Goal: Contribute content

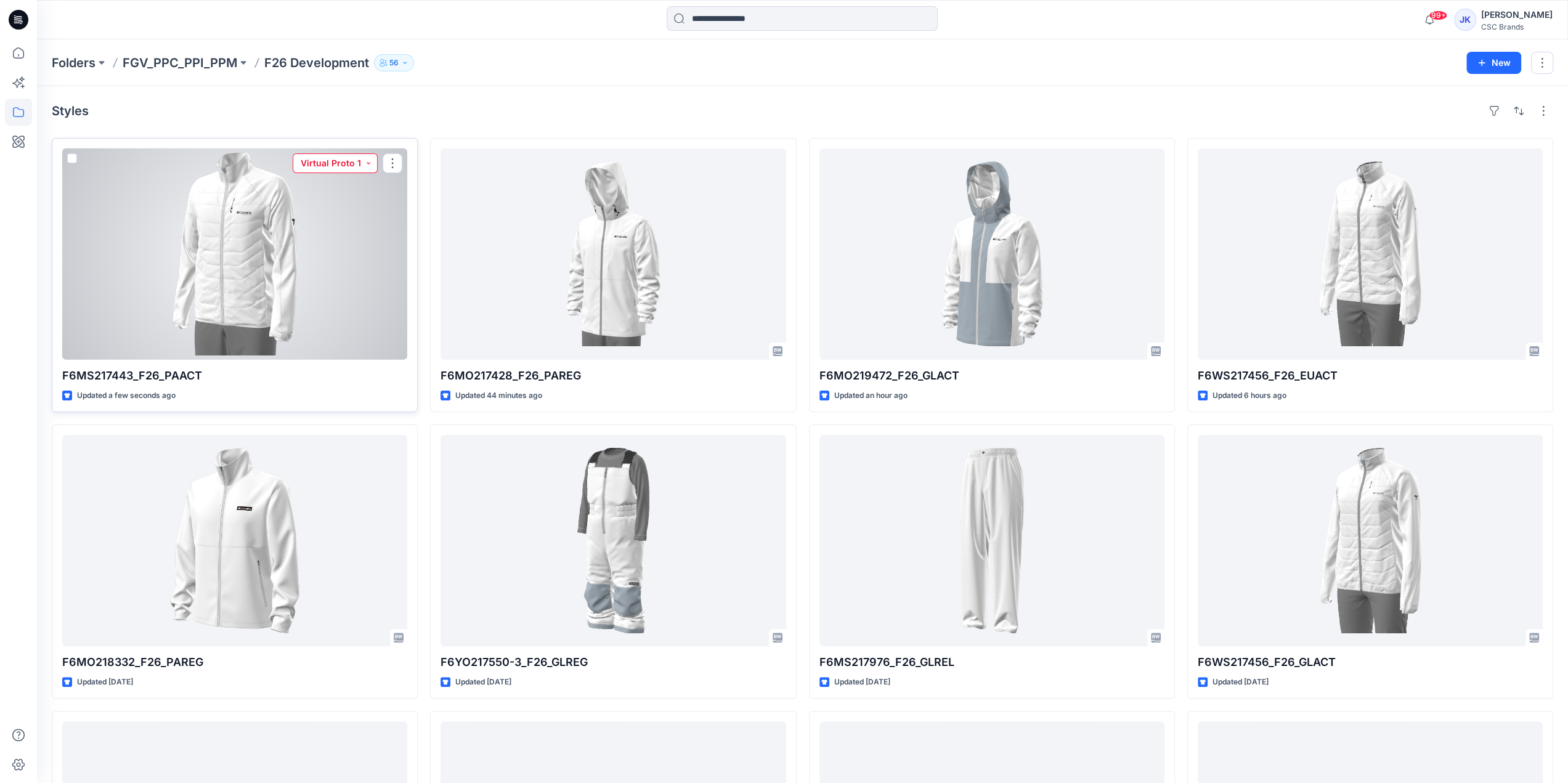
click at [345, 162] on button "Virtual Proto 1" at bounding box center [335, 163] width 85 height 20
click at [324, 303] on p "F/A Virtual" at bounding box center [313, 302] width 43 height 16
click at [364, 324] on div at bounding box center [235, 254] width 345 height 212
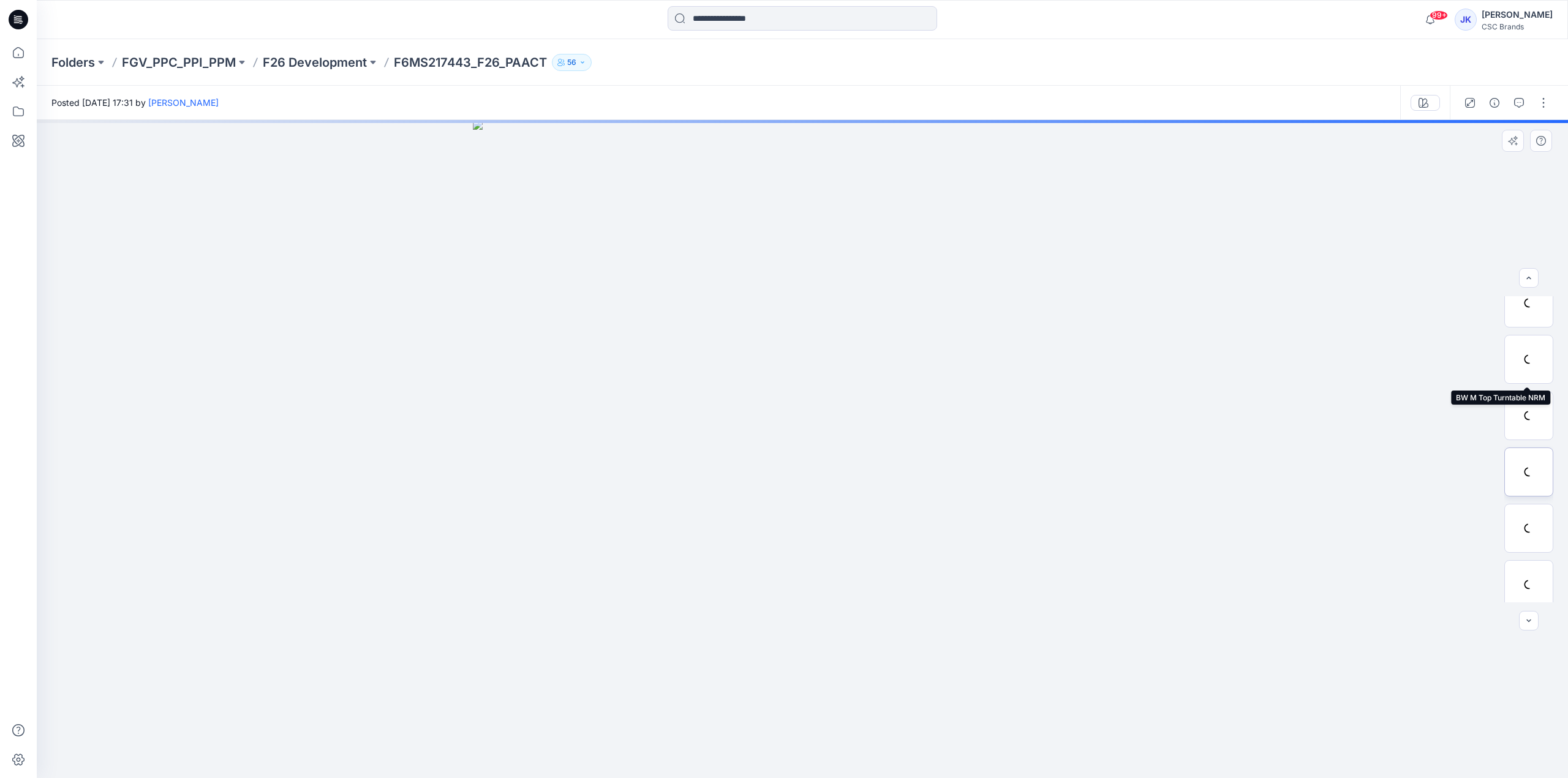
scroll to position [137, 0]
click at [1333, 104] on div "F6MS217443_SW26AM807_F26_PAACT_VFA" at bounding box center [1322, 103] width 56 height 13
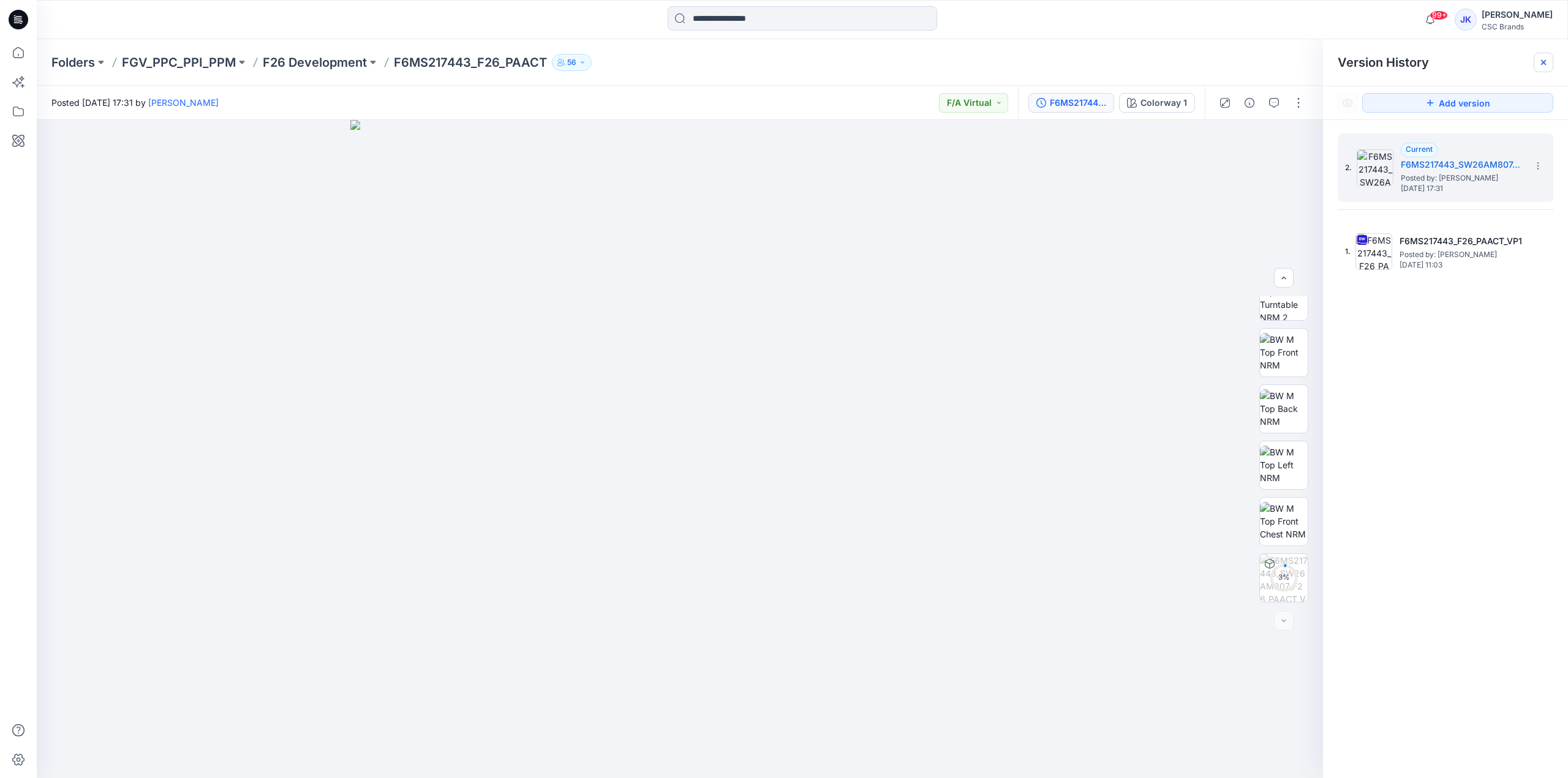
click at [1544, 59] on icon at bounding box center [1543, 62] width 9 height 9
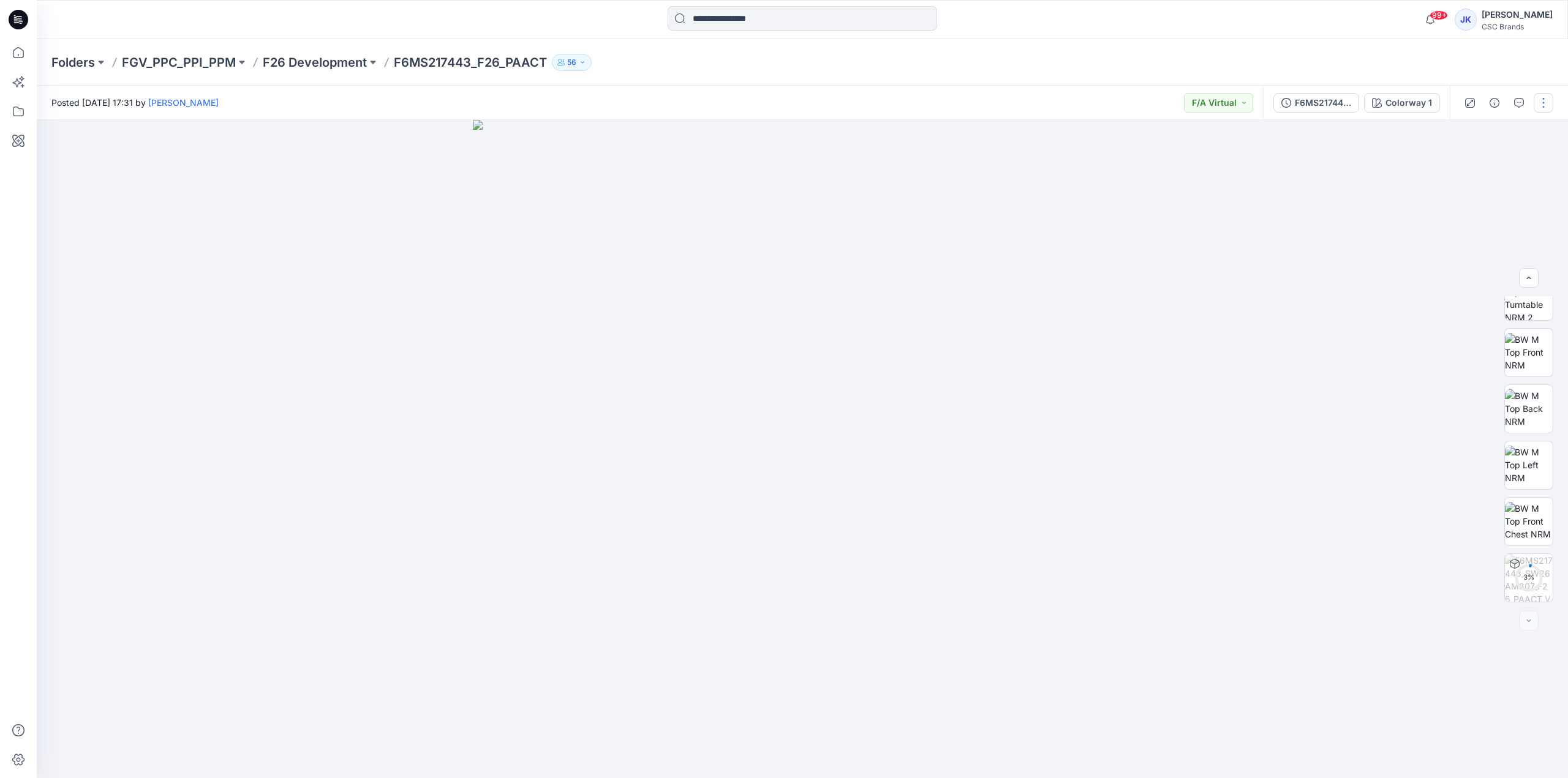
click at [1542, 107] on button "button" at bounding box center [1543, 102] width 20 height 20
click at [1464, 169] on p "Edit" at bounding box center [1465, 166] width 15 height 13
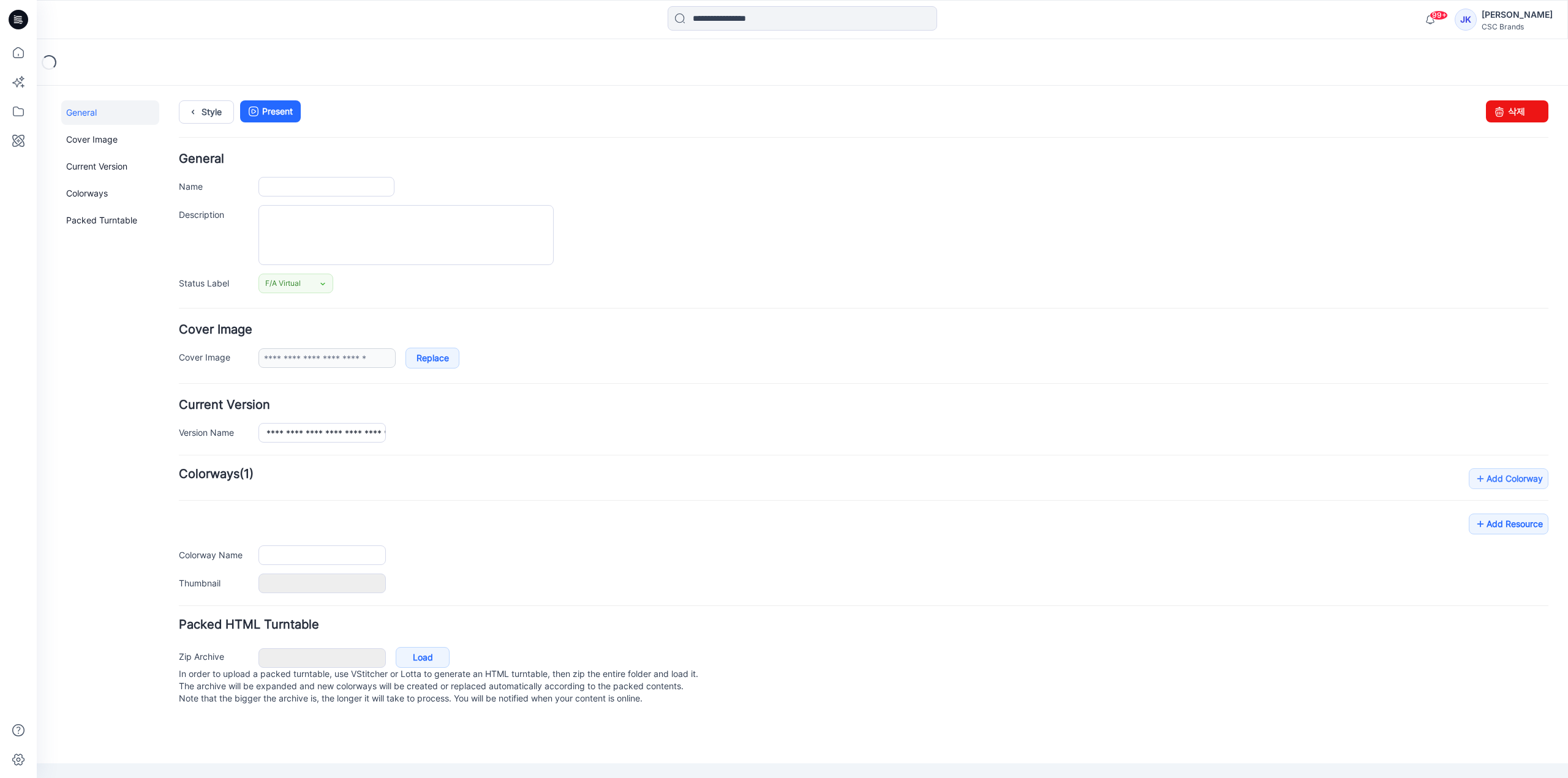
type input "**********"
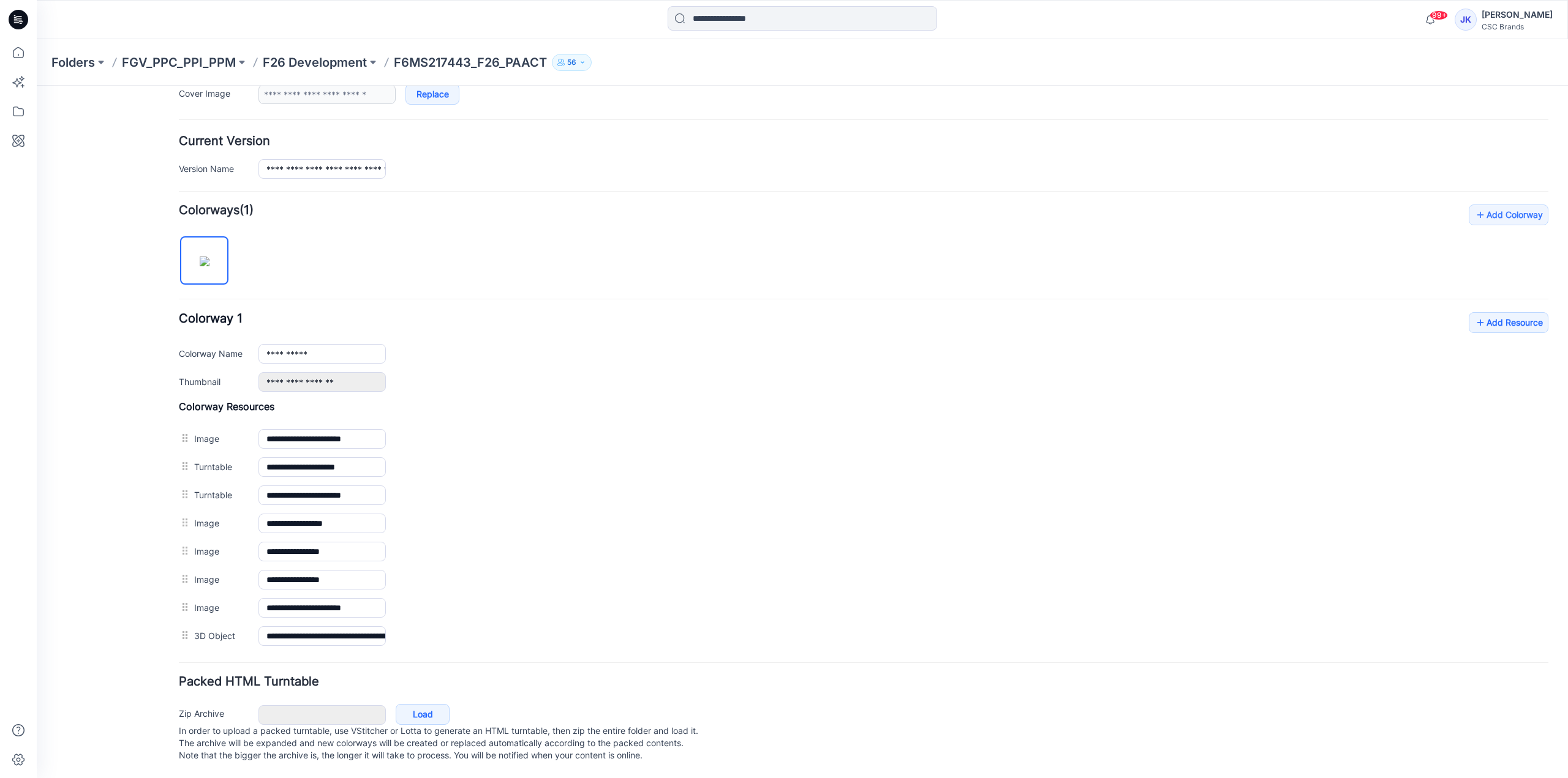
scroll to position [270, 0]
click at [1474, 323] on icon at bounding box center [1480, 322] width 12 height 20
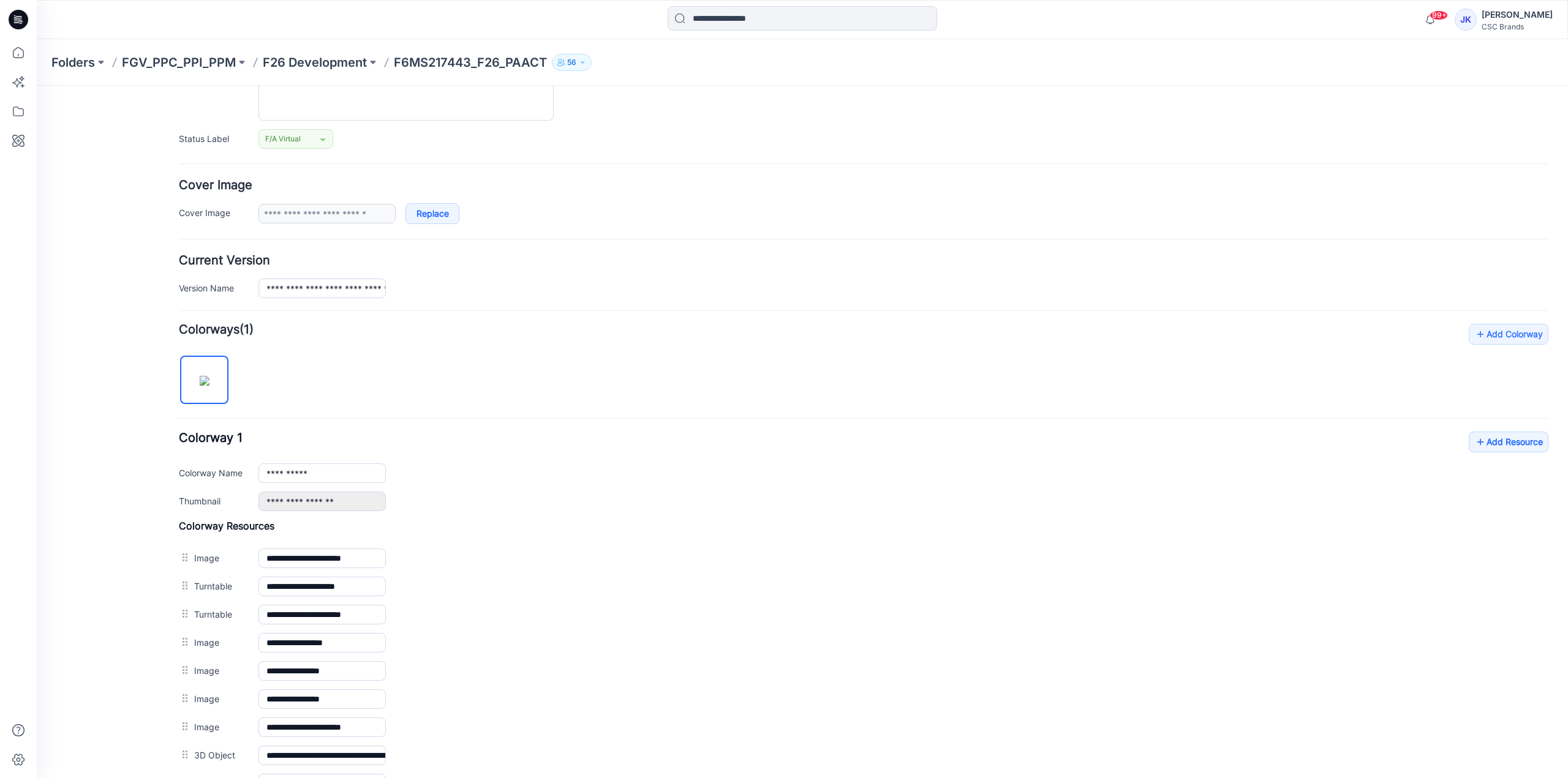
scroll to position [0, 0]
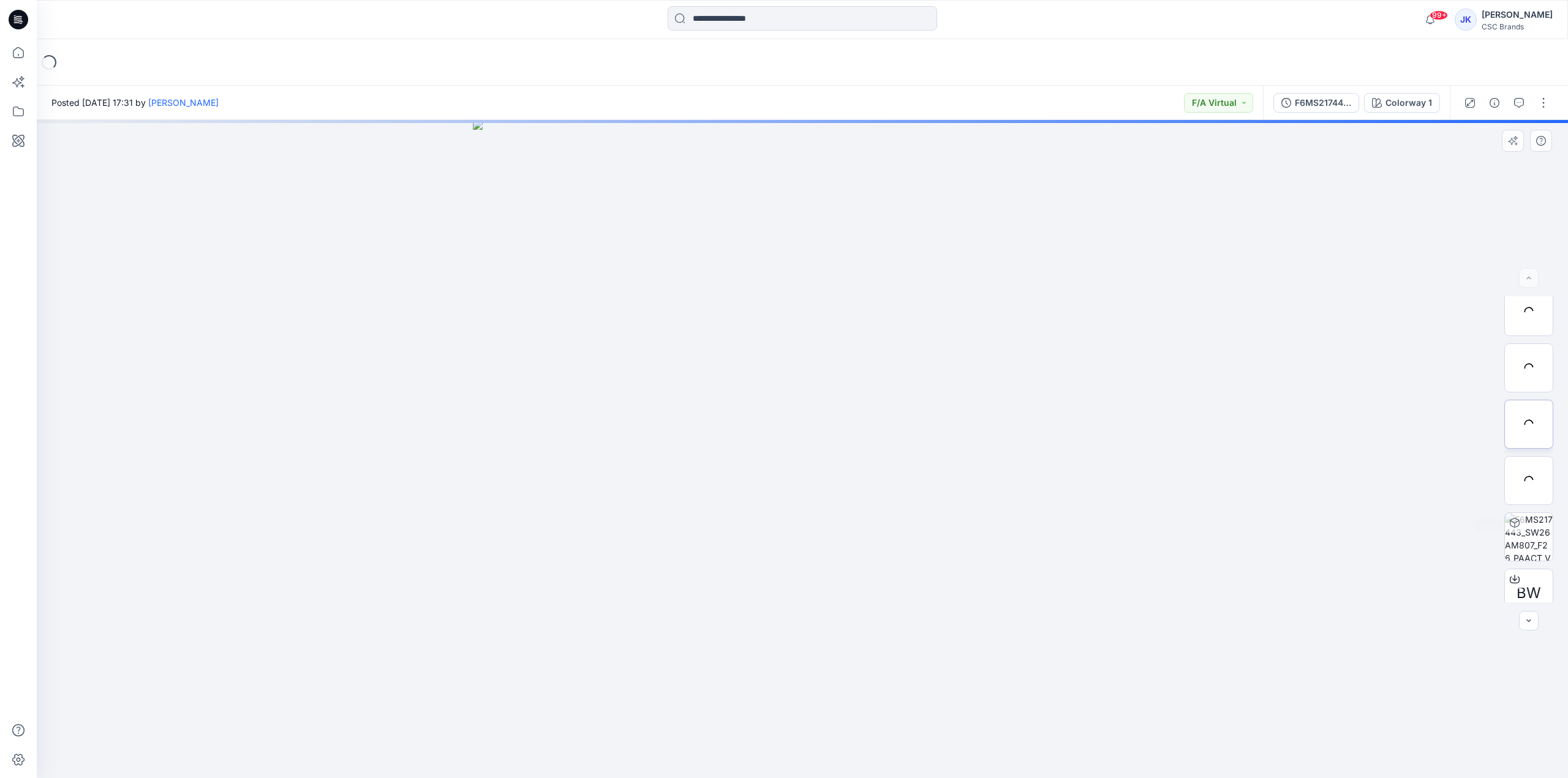
scroll to position [194, 0]
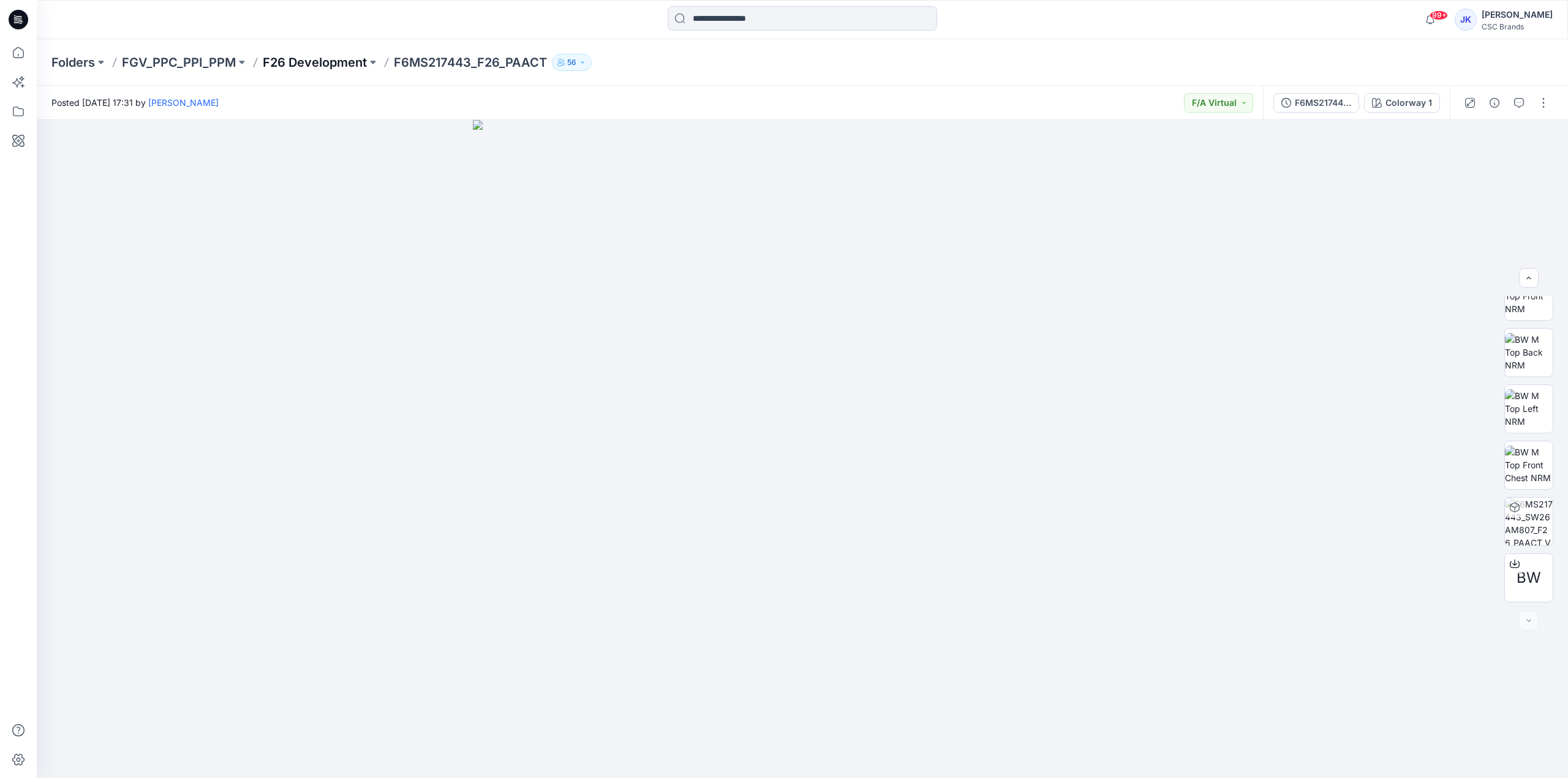
click at [329, 63] on p "F26 Development" at bounding box center [315, 62] width 104 height 17
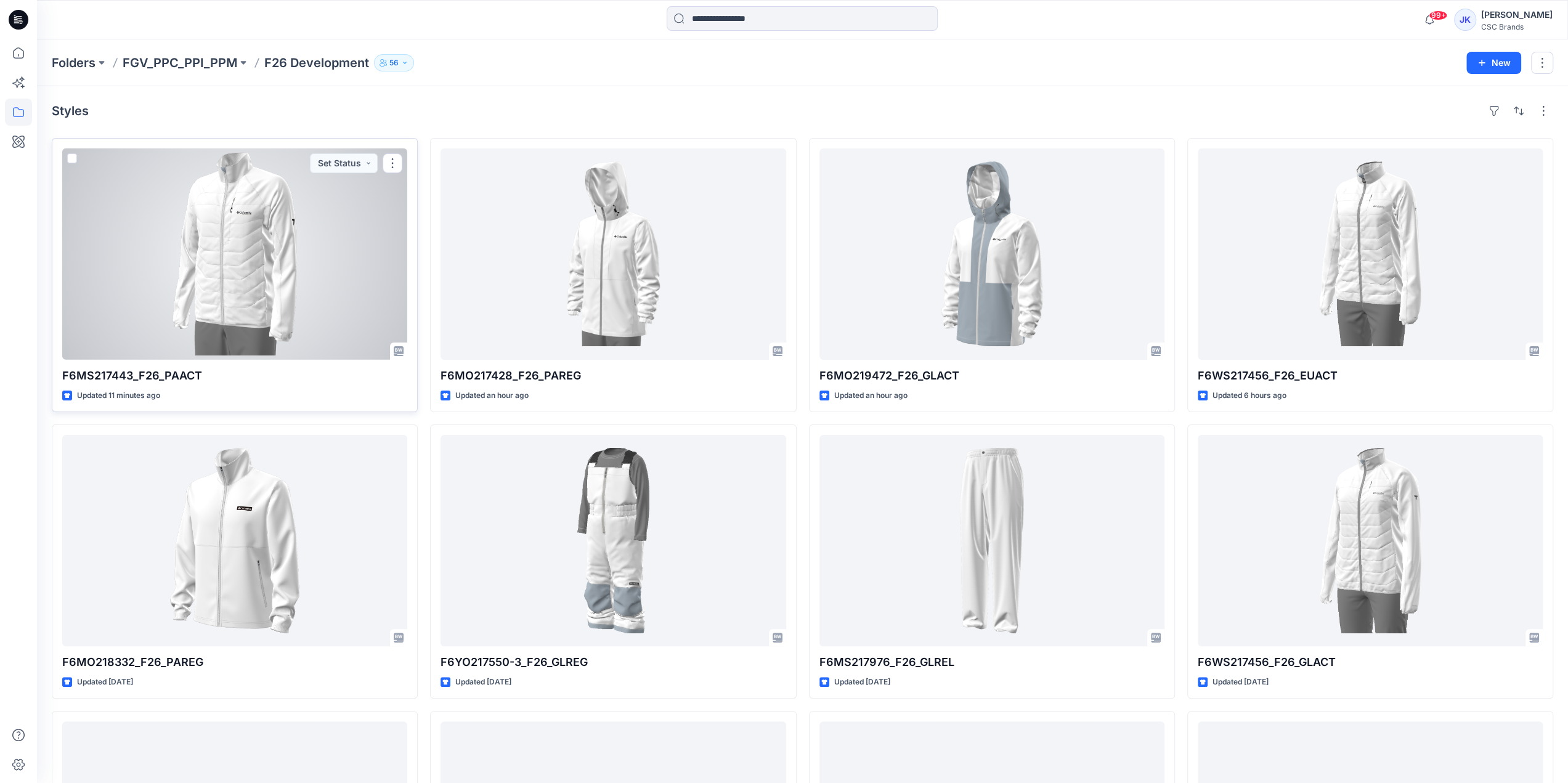
click at [253, 286] on div at bounding box center [235, 254] width 345 height 212
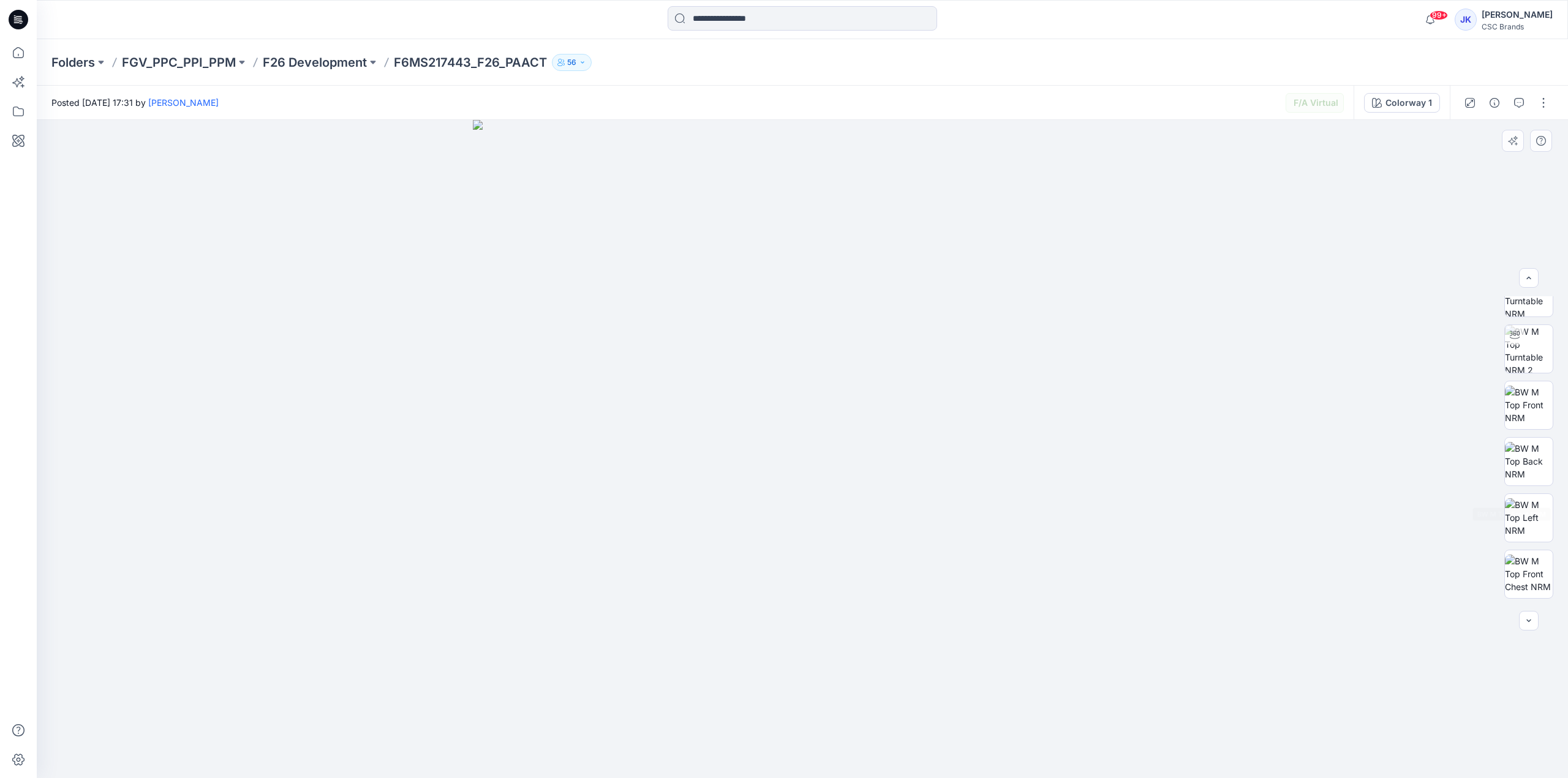
scroll to position [194, 0]
